Goal: Transaction & Acquisition: Purchase product/service

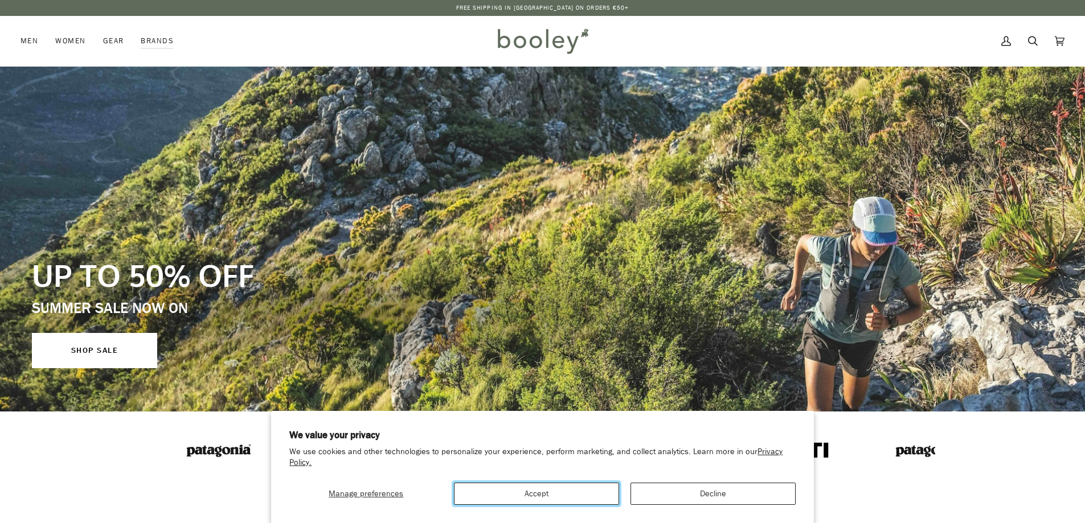
click at [557, 493] on button "Accept" at bounding box center [536, 494] width 165 height 22
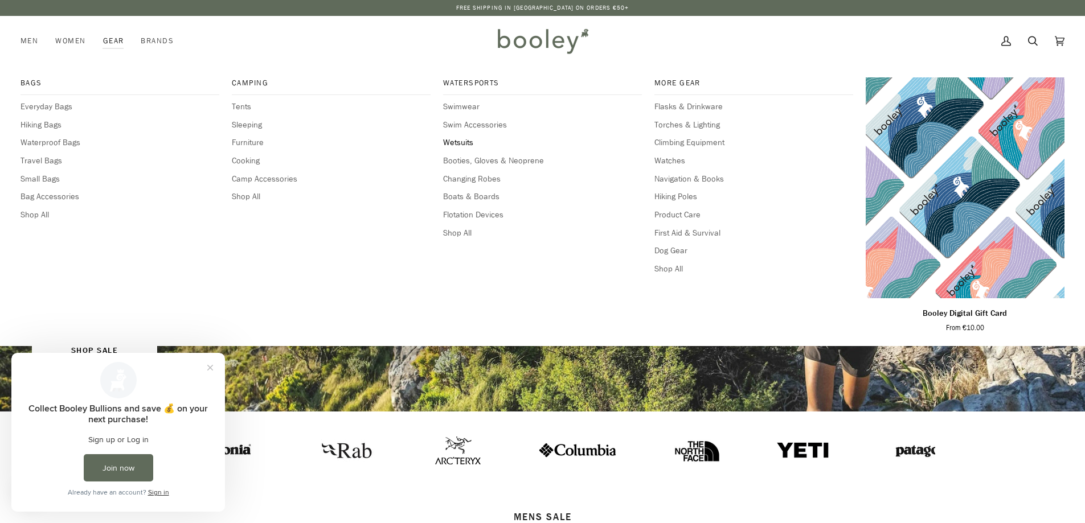
click at [458, 140] on span "Wetsuits" at bounding box center [542, 143] width 199 height 13
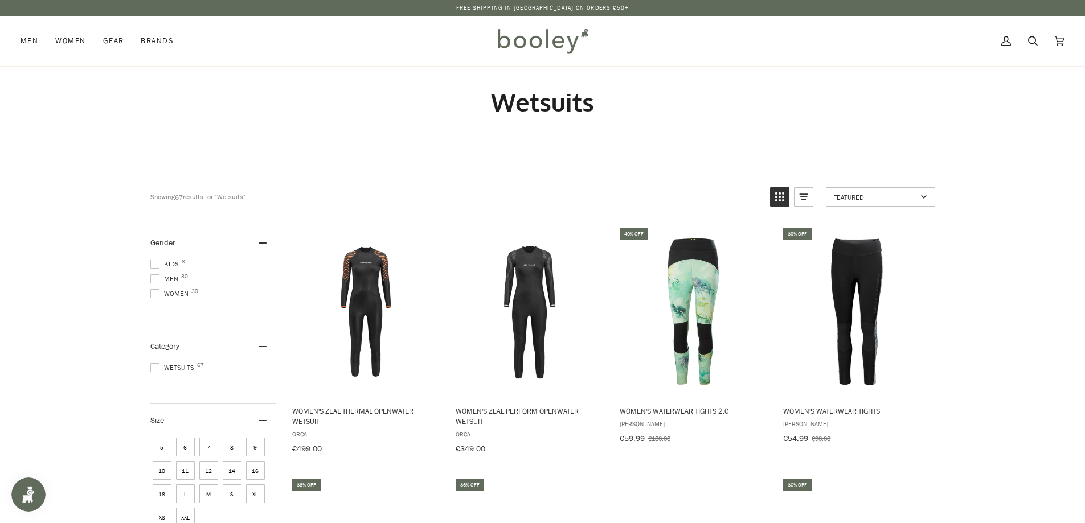
click at [169, 276] on span "Men 30" at bounding box center [165, 279] width 31 height 10
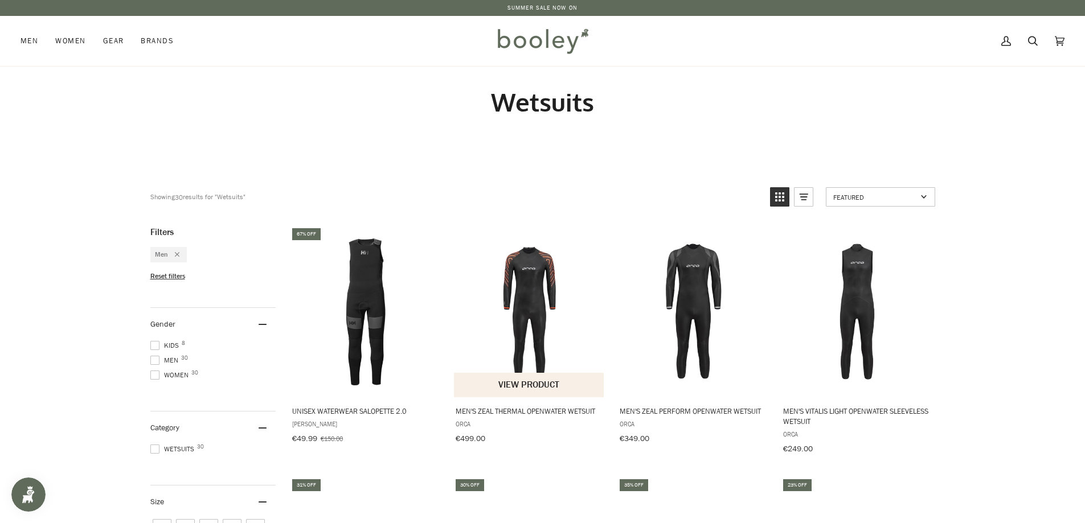
click at [539, 295] on img "Men's Zeal Thermal Openwater Wetsuit" at bounding box center [529, 312] width 151 height 151
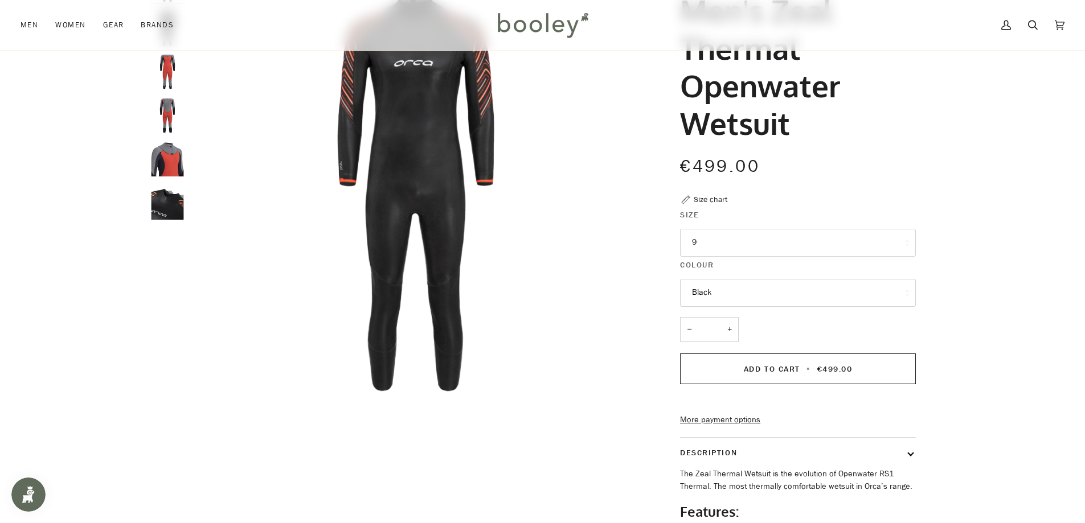
scroll to position [57, 0]
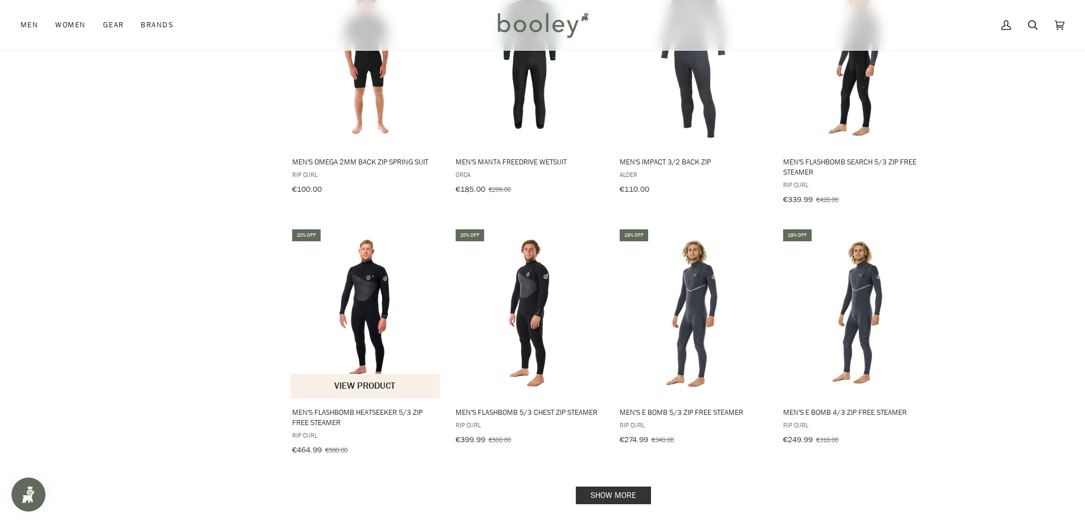
scroll to position [1082, 0]
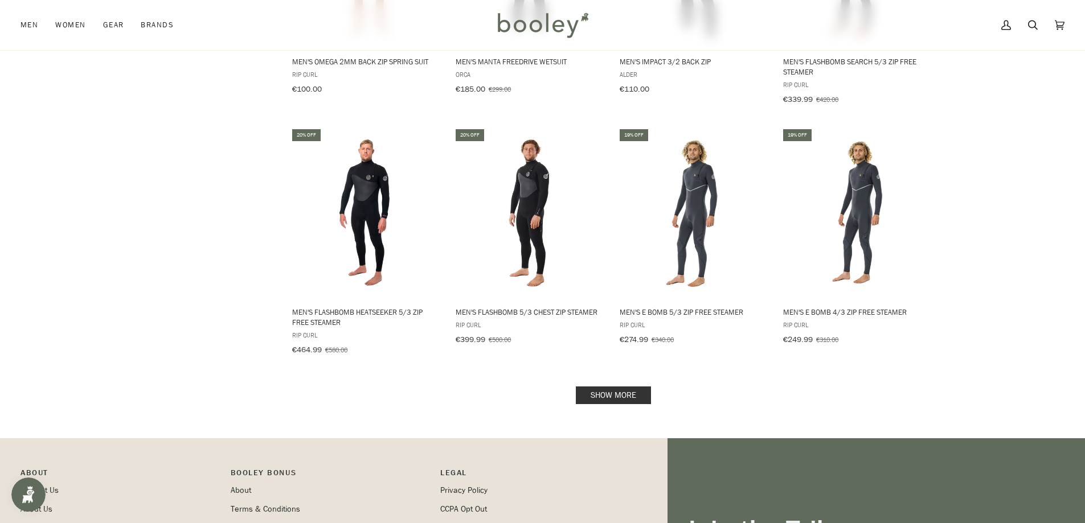
click at [623, 387] on link "Show more" at bounding box center [613, 396] width 75 height 18
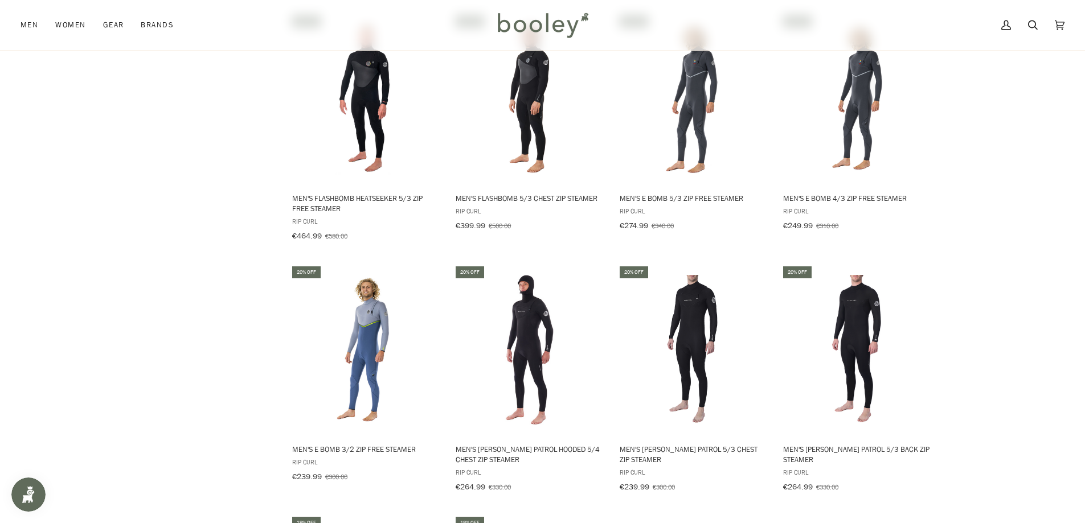
scroll to position [797, 0]
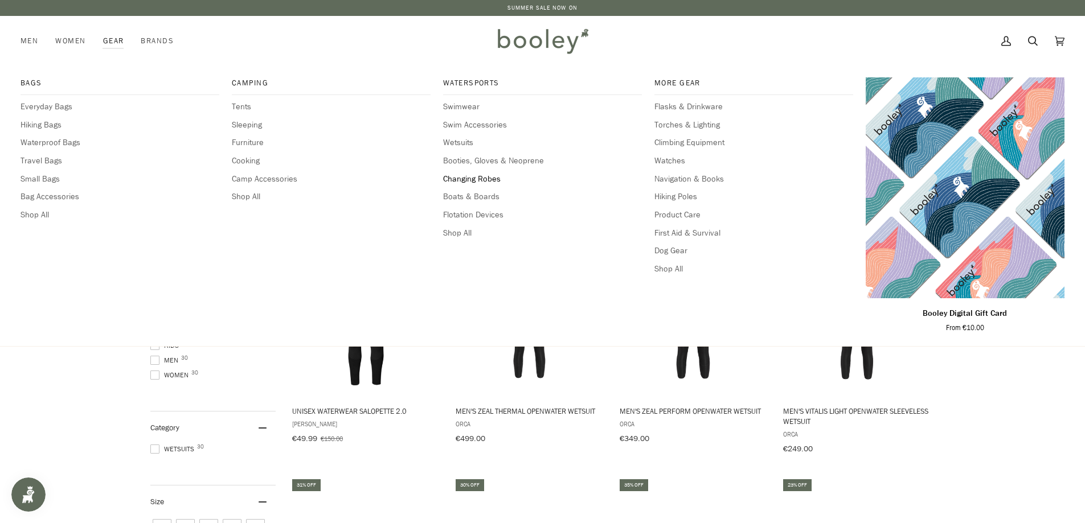
click at [476, 178] on span "Changing Robes" at bounding box center [542, 179] width 199 height 13
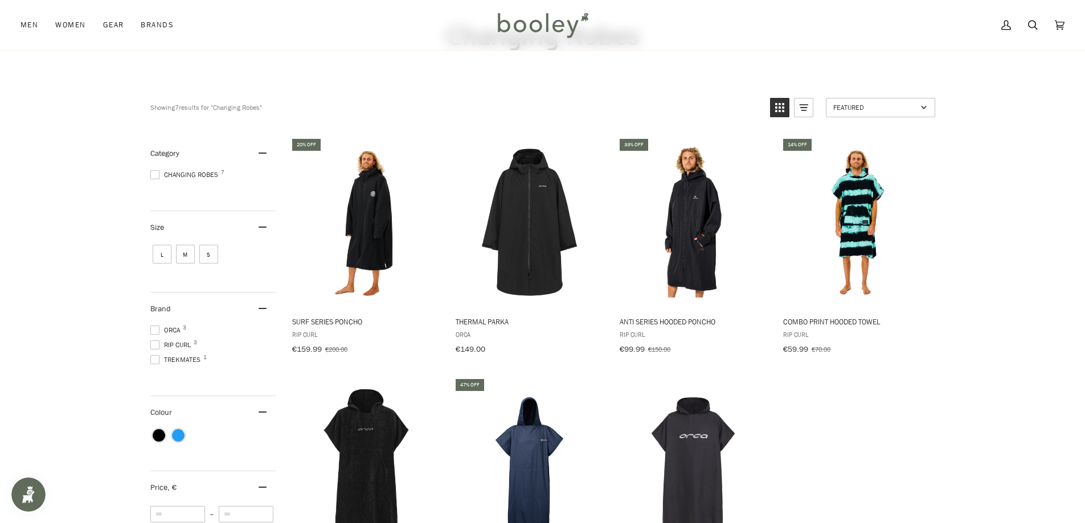
scroll to position [171, 0]
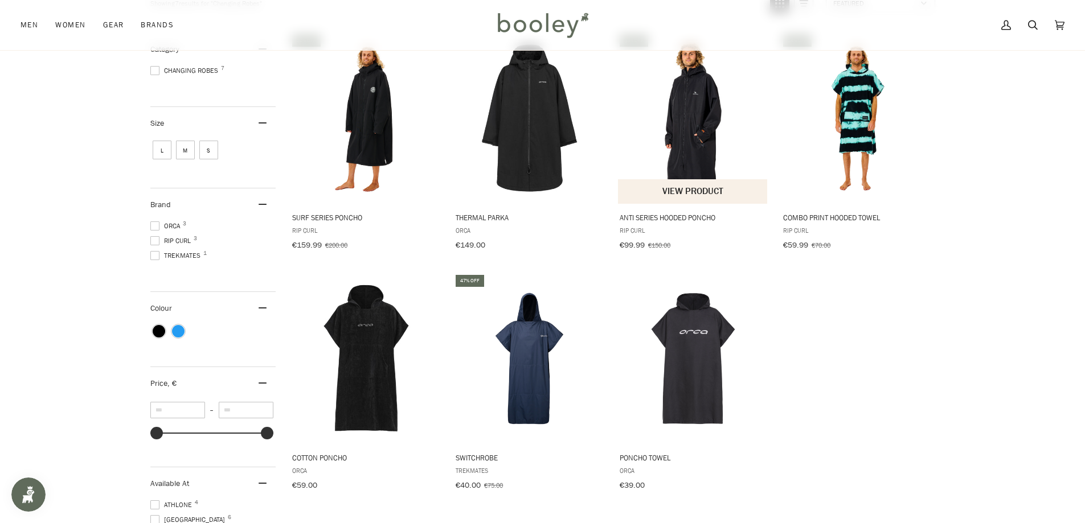
click at [693, 95] on img "Anti Series Hooded Poncho" at bounding box center [693, 118] width 151 height 151
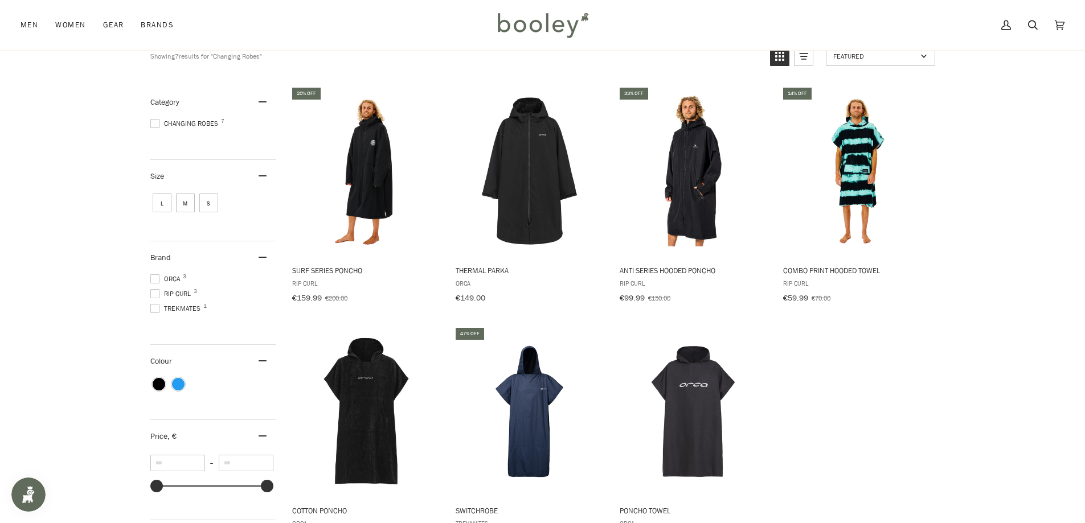
scroll to position [228, 0]
